Goal: Complete application form

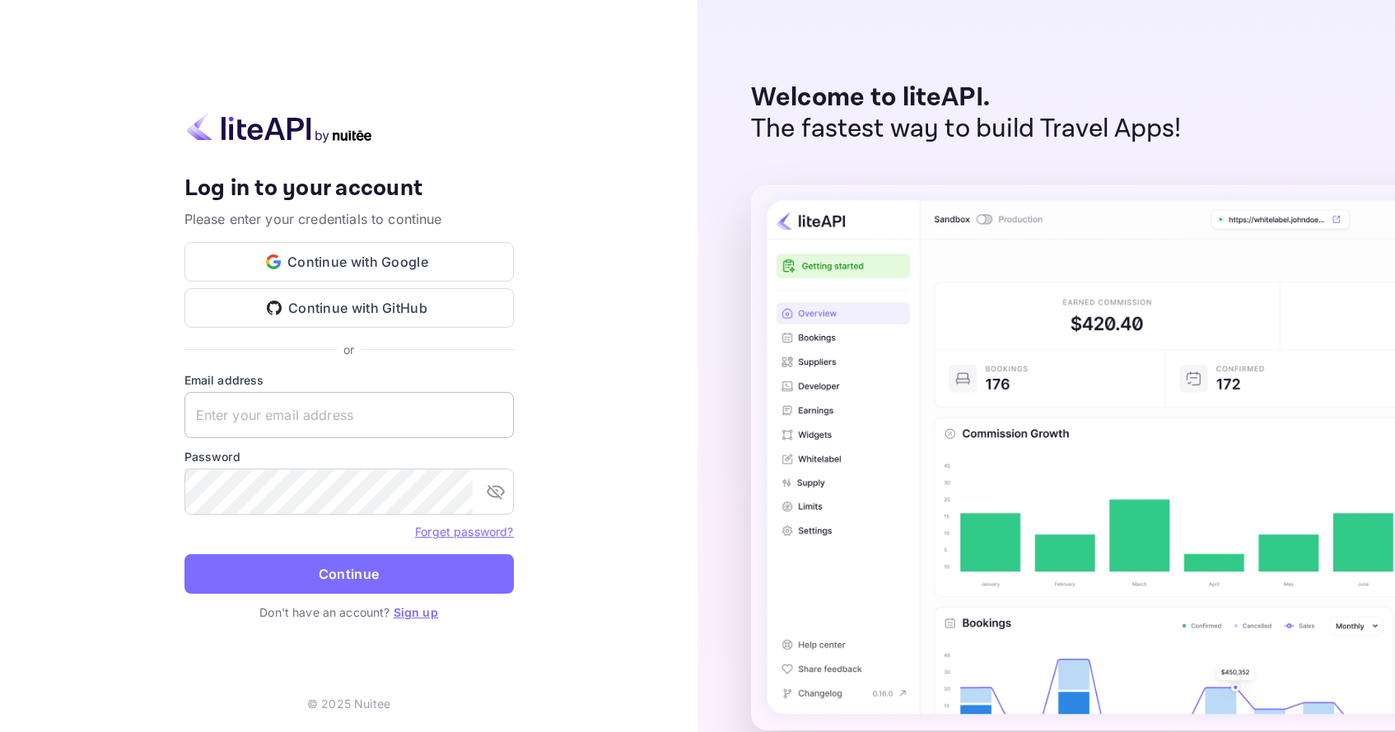
type input "[EMAIL_ADDRESS][DOMAIN_NAME]"
click at [290, 410] on input "[EMAIL_ADDRESS][DOMAIN_NAME]" at bounding box center [348, 415] width 329 height 46
click at [581, 484] on div "Your account has been created successfully, a confirmation link has been sent t…" at bounding box center [348, 366] width 697 height 732
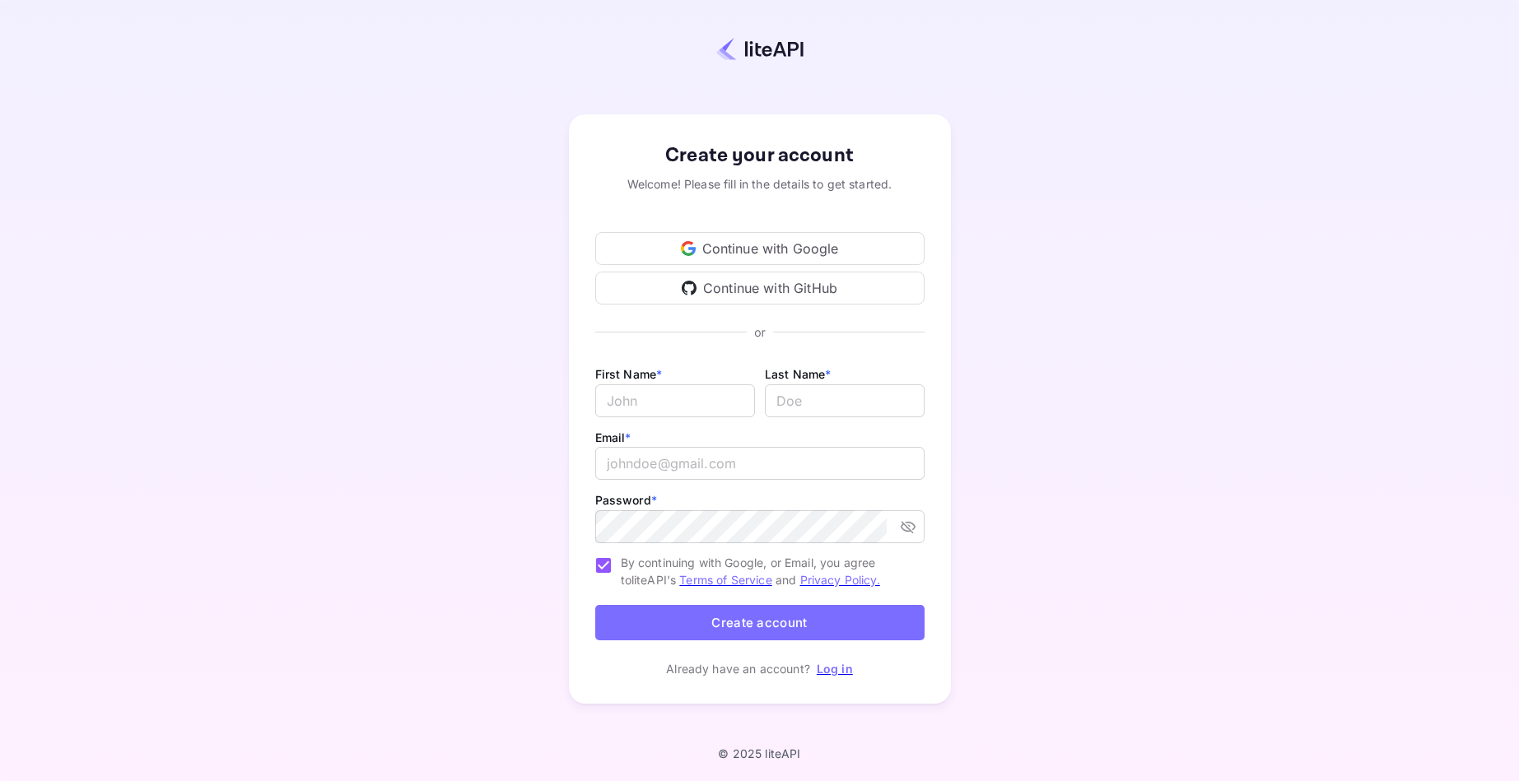
type input "[EMAIL_ADDRESS][DOMAIN_NAME]"
click at [1092, 454] on div "Create your account Welcome! Please fill in the details to get started. Continu…" at bounding box center [759, 409] width 1374 height 675
click at [280, 208] on div "Create your account Welcome! Please fill in the details to get started. Continu…" at bounding box center [759, 409] width 1374 height 675
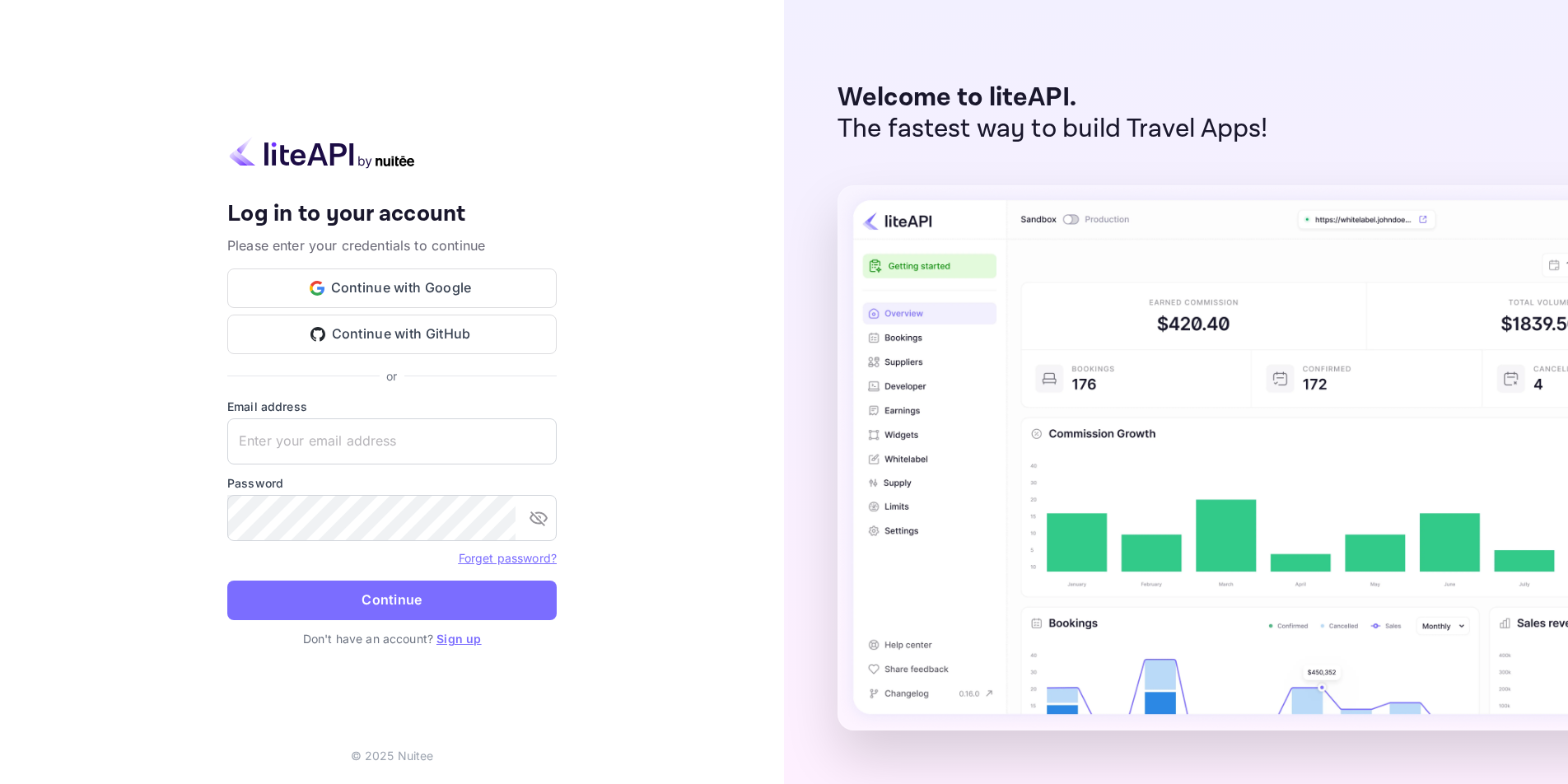
type input "[EMAIL_ADDRESS][DOMAIN_NAME]"
click at [630, 469] on div "Your account has been created successfully, a confirmation link has been sent t…" at bounding box center [392, 392] width 784 height 784
